Goal: Navigation & Orientation: Find specific page/section

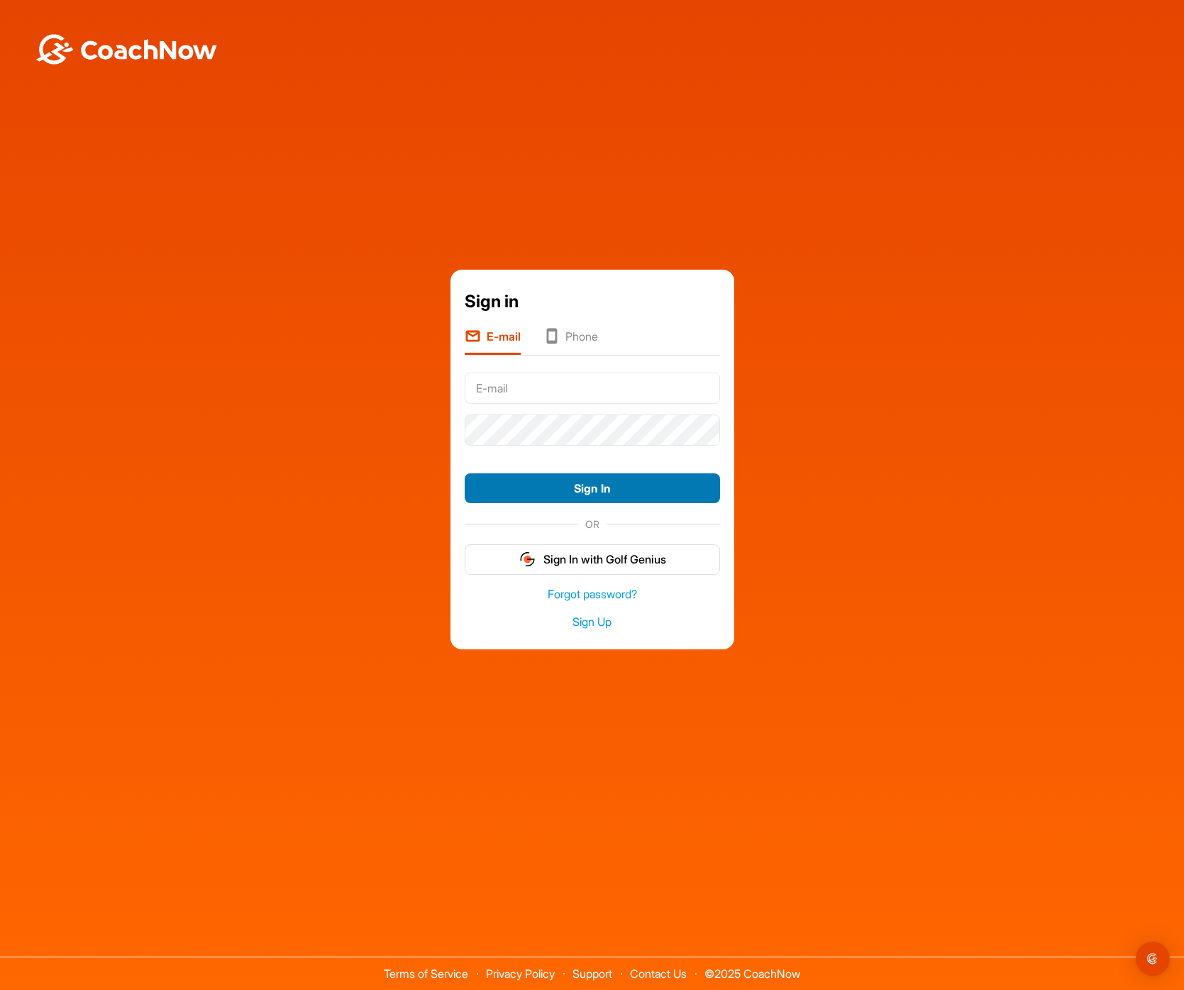
type input "[PERSON_NAME][EMAIL_ADDRESS][DOMAIN_NAME]"
click at [656, 493] on button "Sign In" at bounding box center [592, 488] width 255 height 31
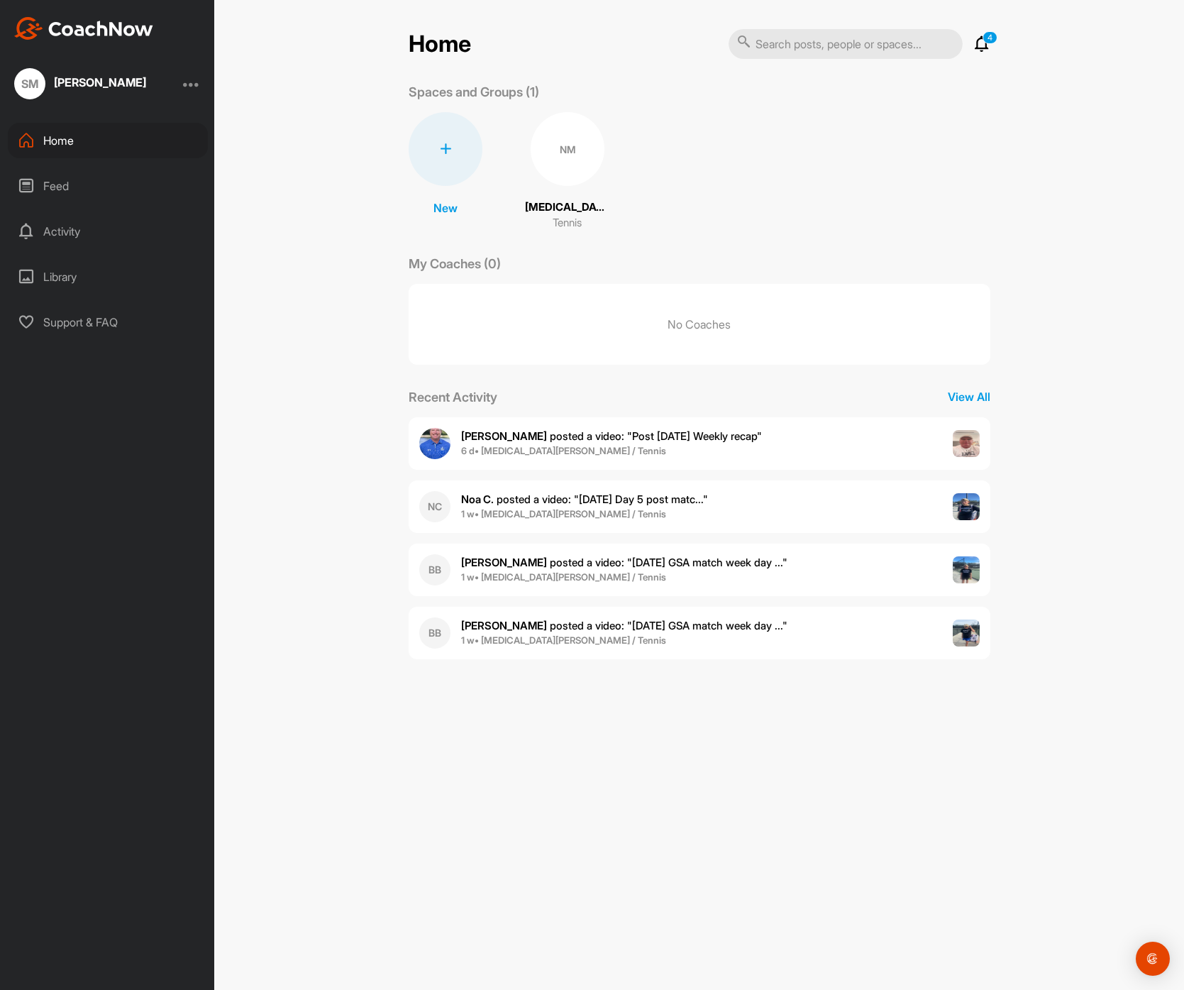
click at [984, 45] on icon at bounding box center [982, 43] width 17 height 17
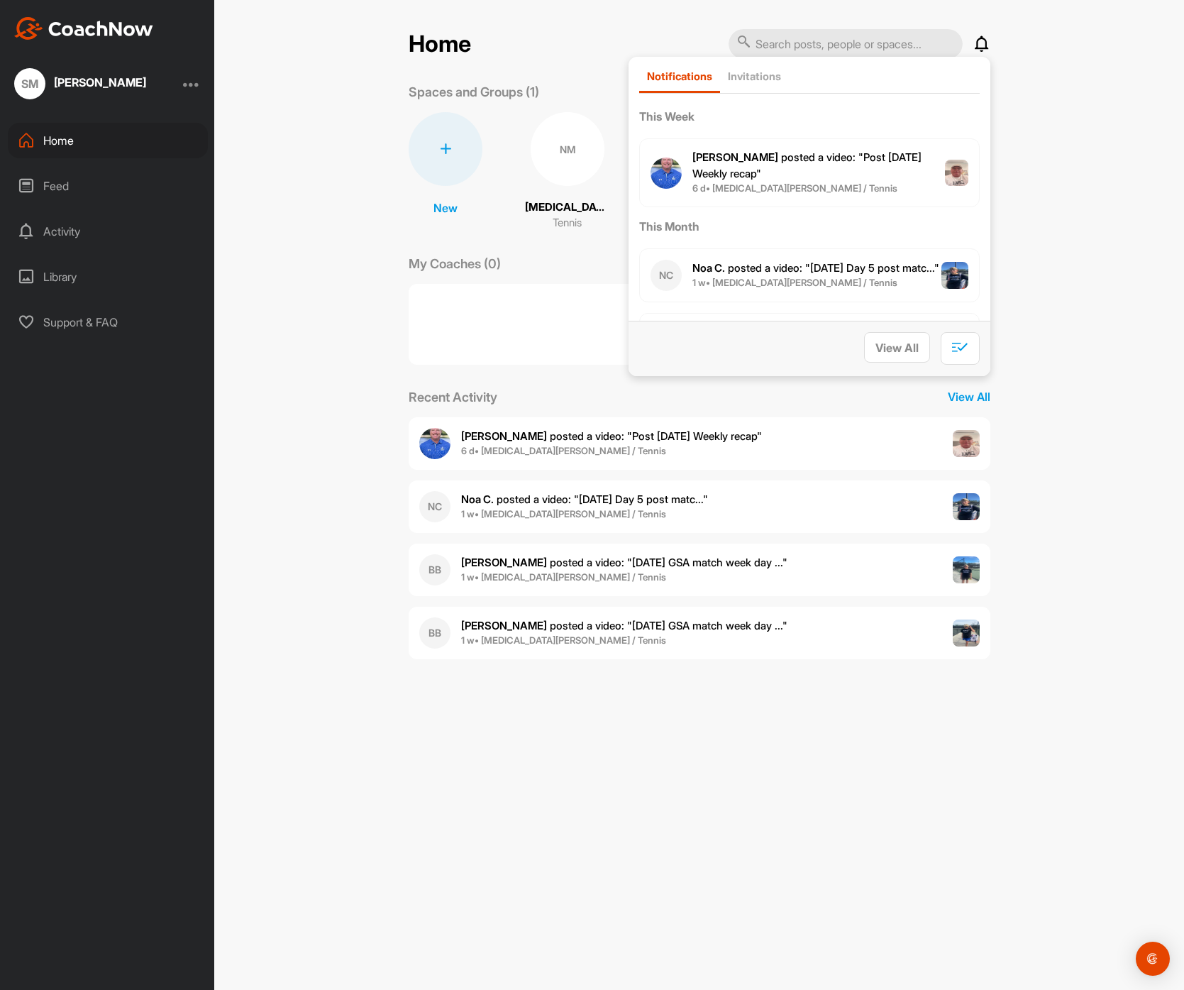
click at [1051, 138] on div "Home Notifications Invitations This Week [PERSON_NAME] posted a video : " Post …" at bounding box center [699, 495] width 970 height 990
